Goal: Task Accomplishment & Management: Use online tool/utility

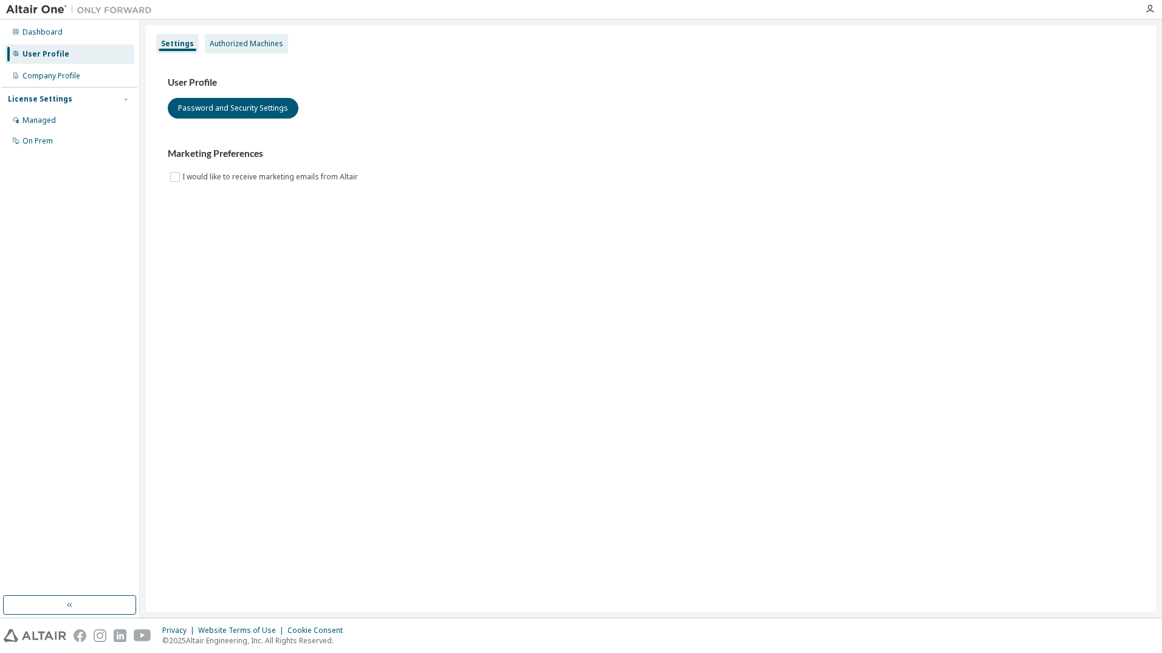
click at [265, 49] on div "Authorized Machines" at bounding box center [246, 43] width 83 height 19
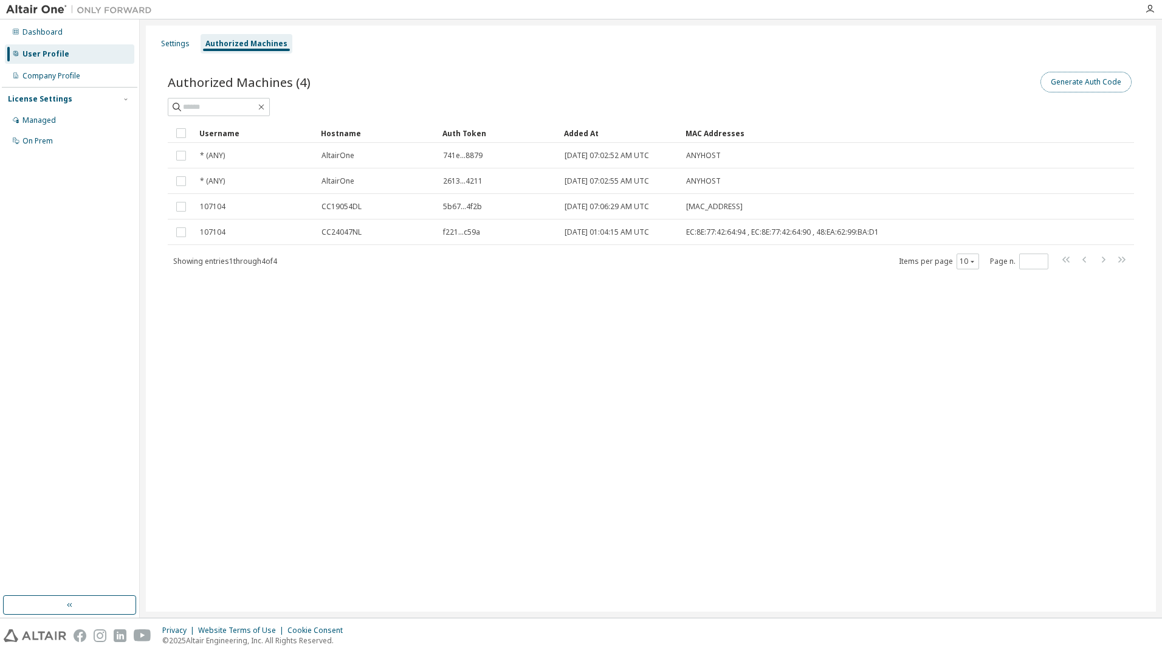
click at [1075, 85] on button "Generate Auth Code" at bounding box center [1085, 82] width 91 height 21
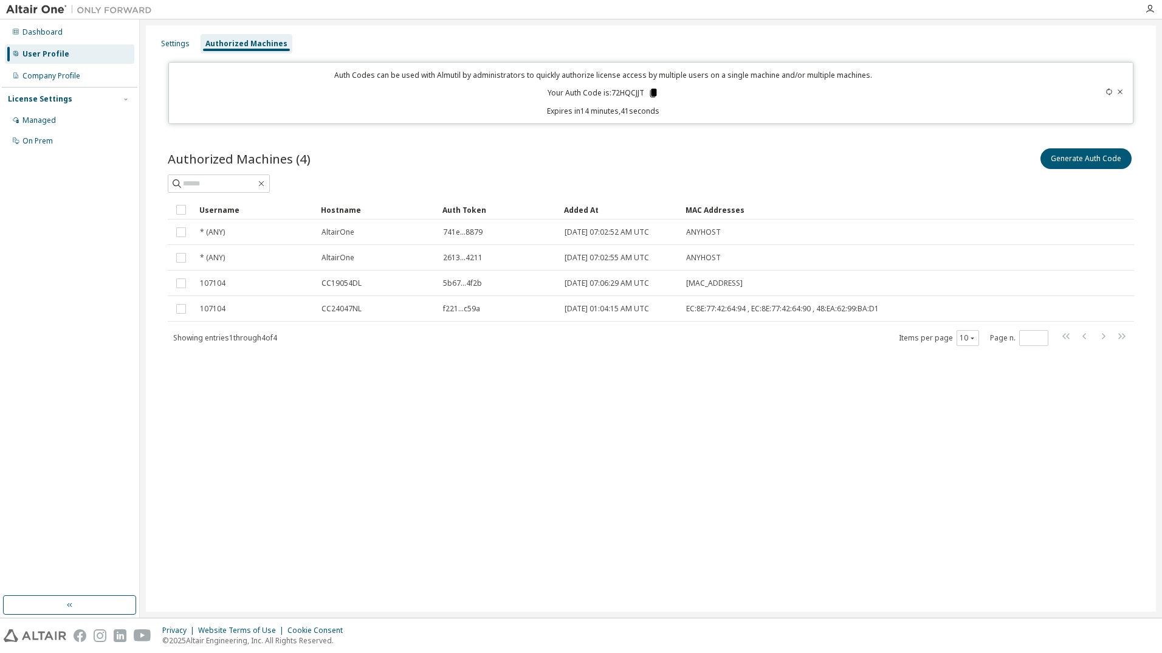
click at [651, 95] on icon at bounding box center [653, 93] width 7 height 9
